Goal: Check status: Check status

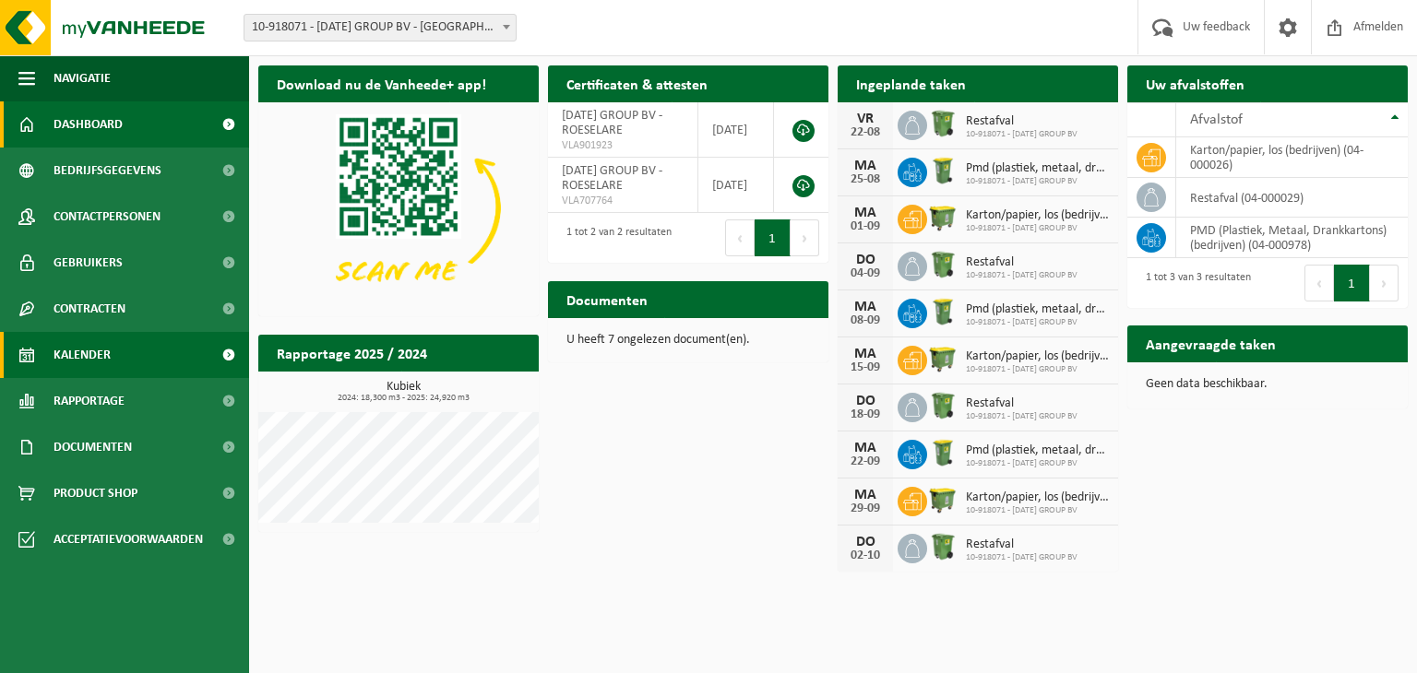
click at [89, 364] on span "Kalender" at bounding box center [81, 355] width 57 height 46
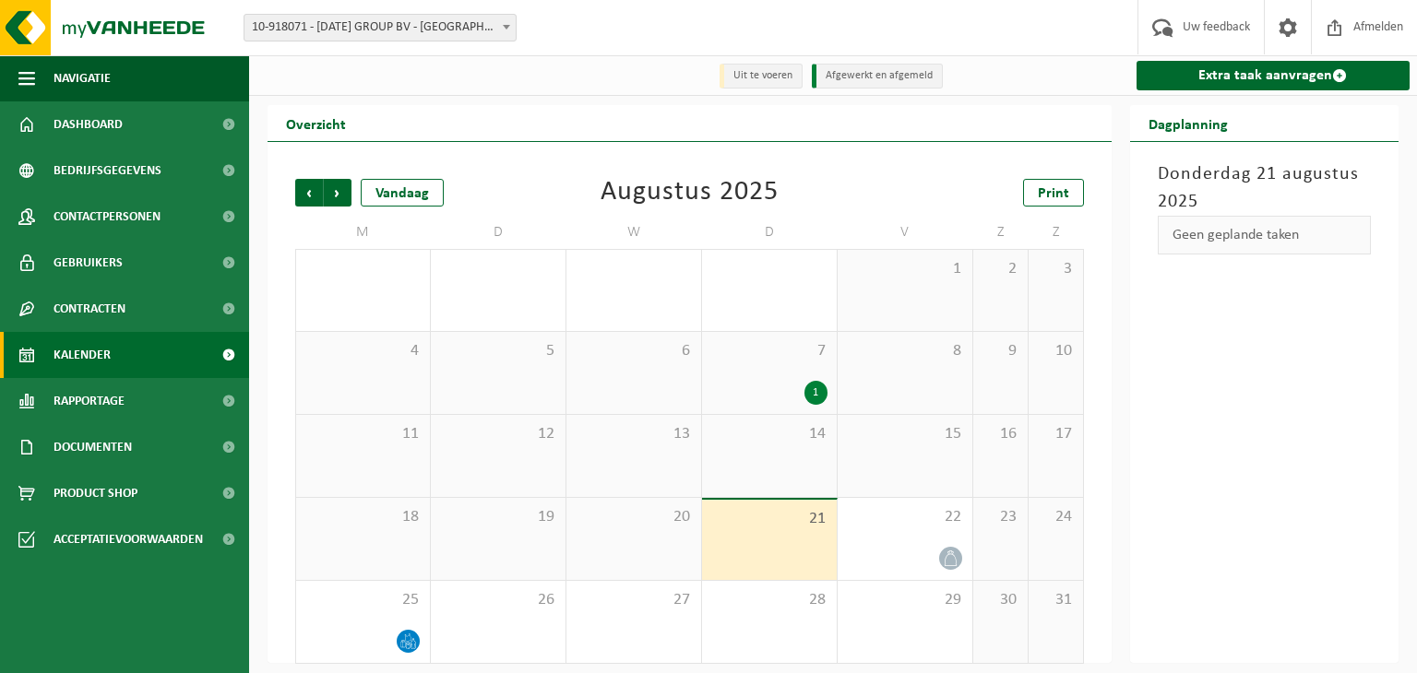
scroll to position [9, 0]
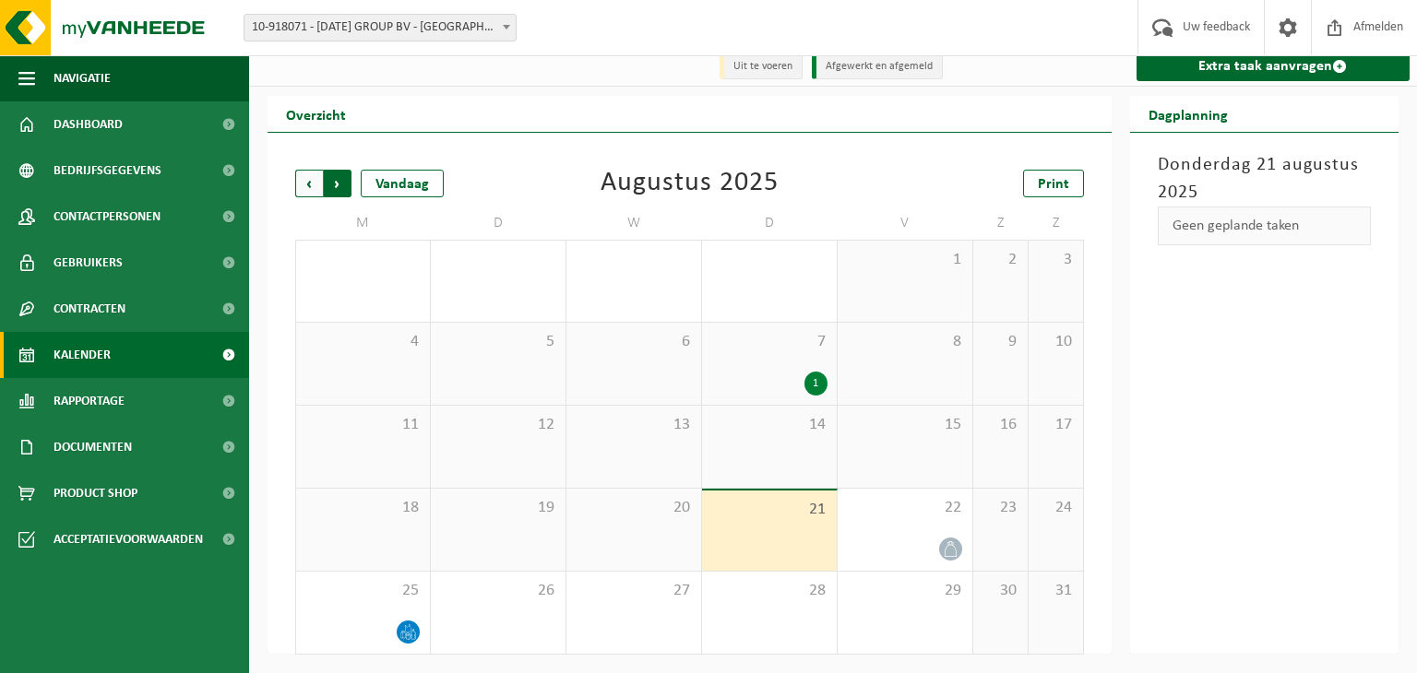
click at [310, 183] on span "Vorige" at bounding box center [309, 184] width 28 height 28
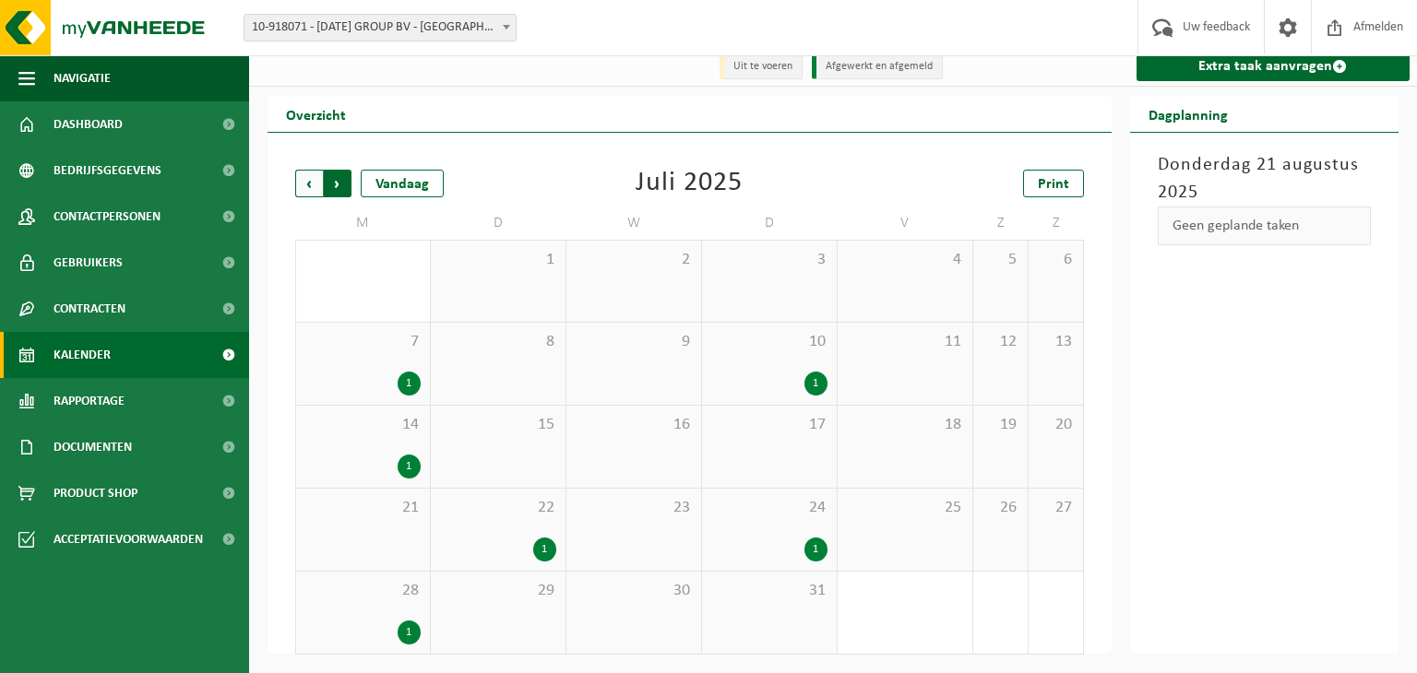
click at [302, 183] on span "Vorige" at bounding box center [309, 184] width 28 height 28
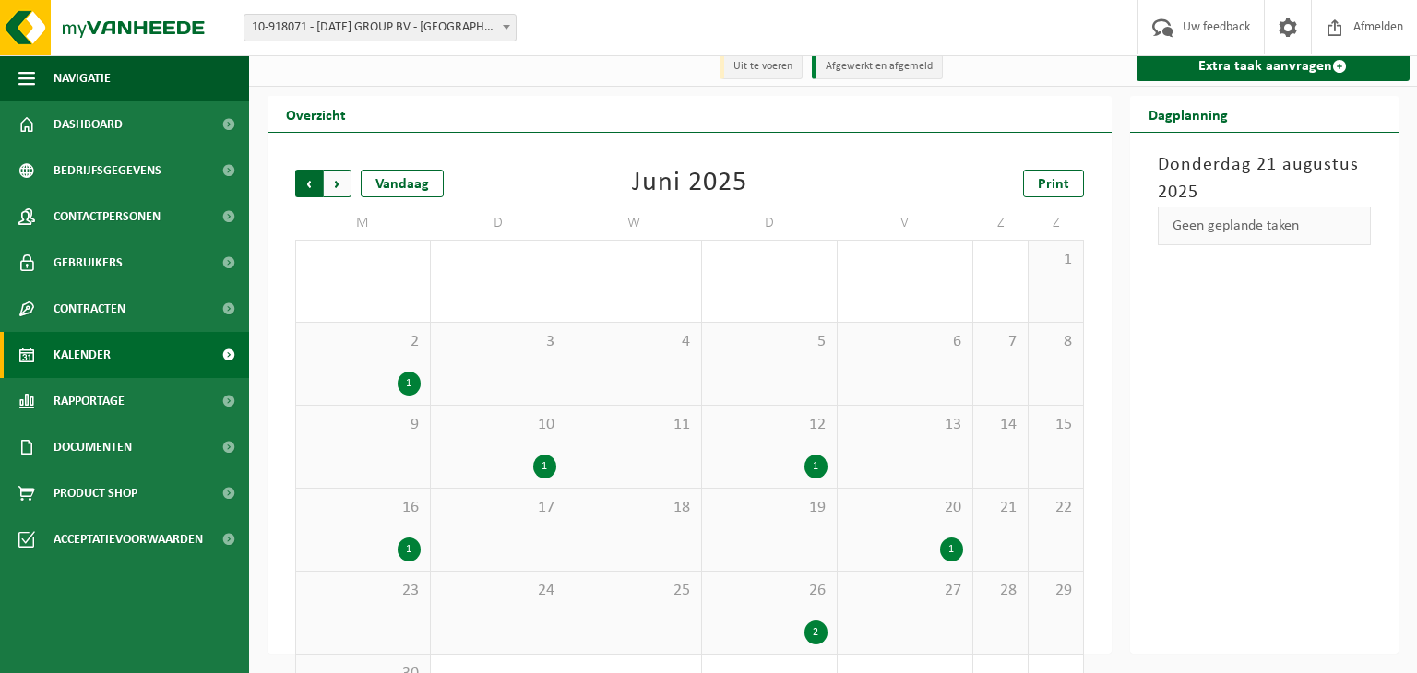
click at [324, 184] on span "Volgende" at bounding box center [338, 184] width 28 height 28
